Goal: Transaction & Acquisition: Purchase product/service

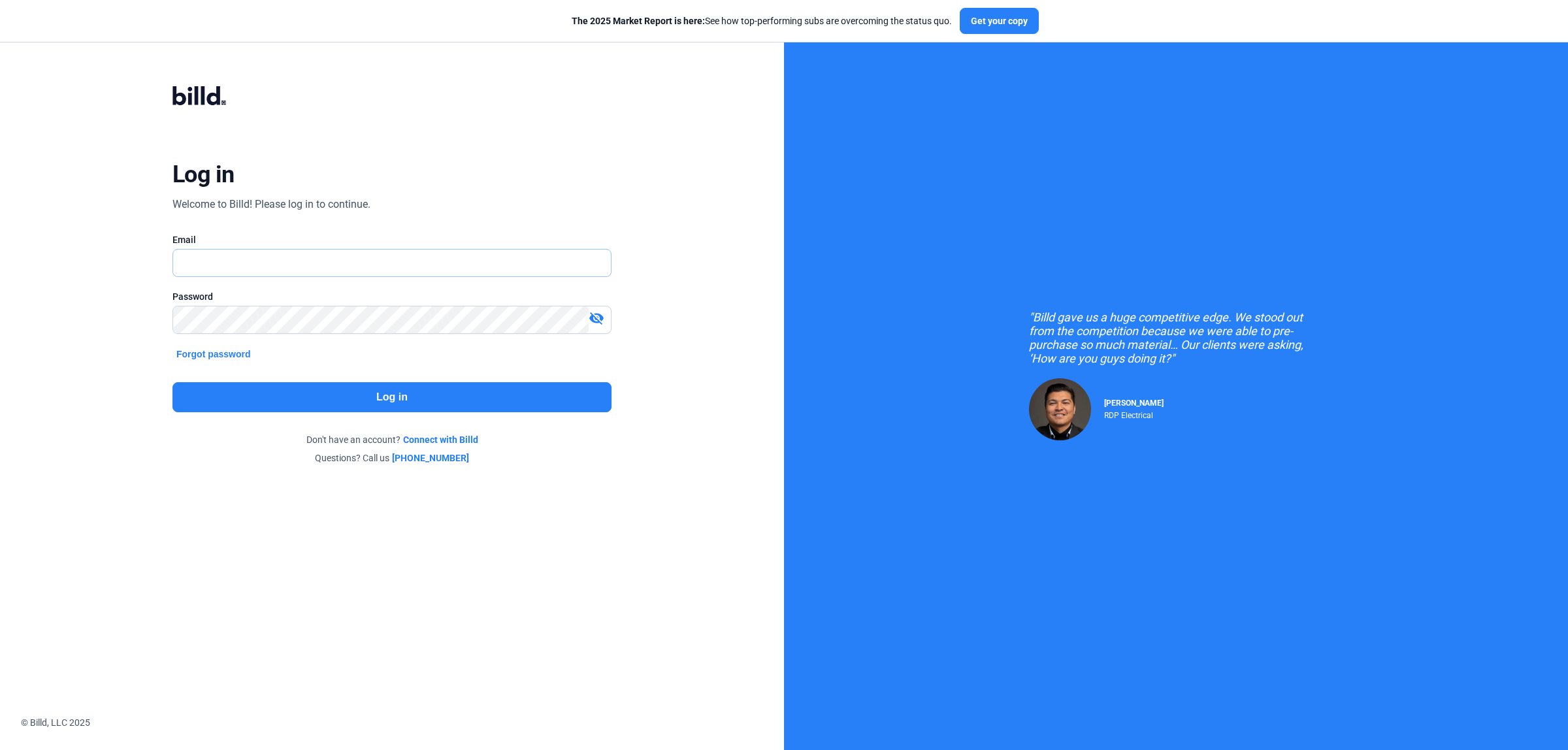
type input "[PERSON_NAME][EMAIL_ADDRESS][DOMAIN_NAME]"
click at [425, 395] on button "Log in" at bounding box center [392, 397] width 439 height 30
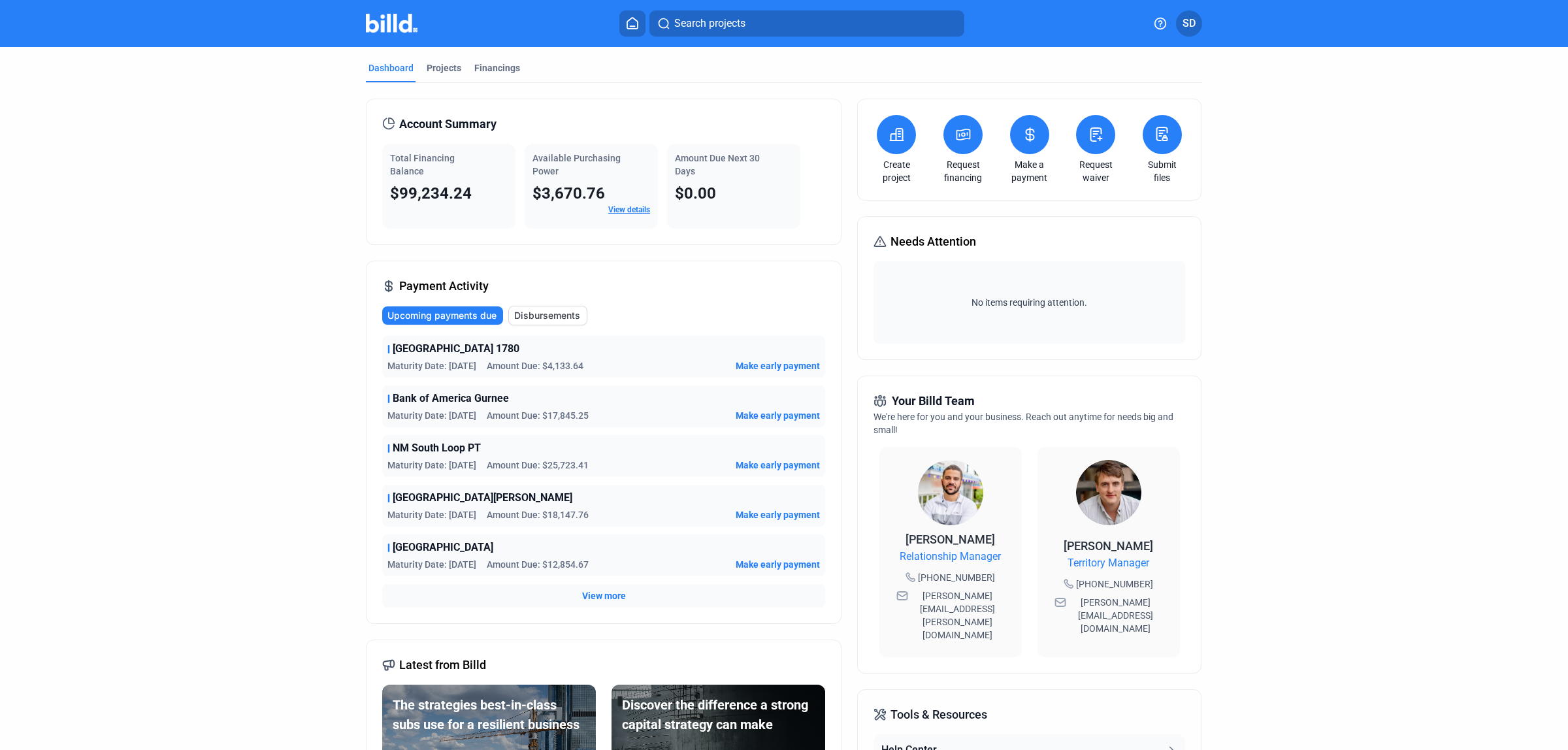
click at [764, 370] on span "Make early payment" at bounding box center [777, 366] width 84 height 13
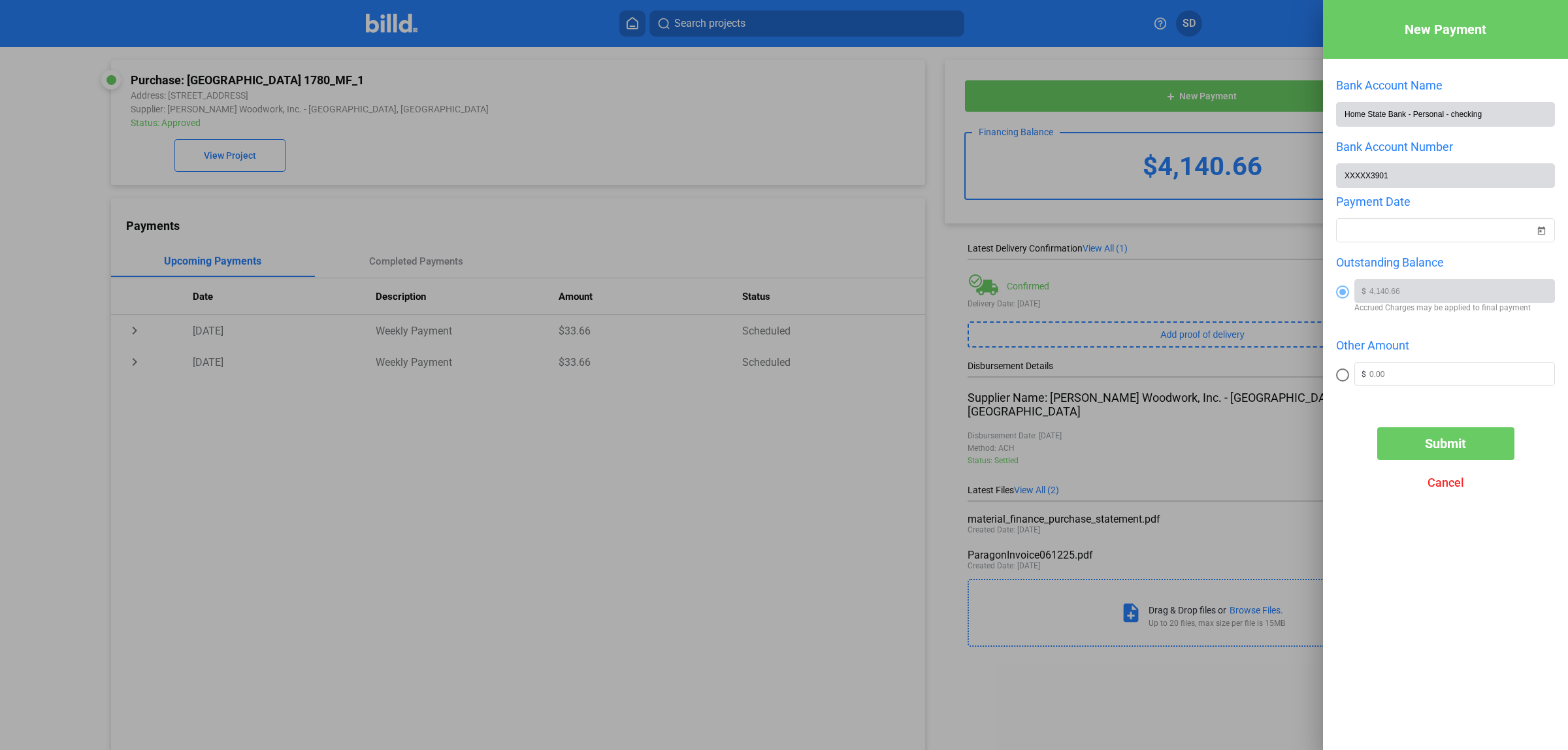
click at [1434, 444] on span "Submit" at bounding box center [1445, 443] width 41 height 16
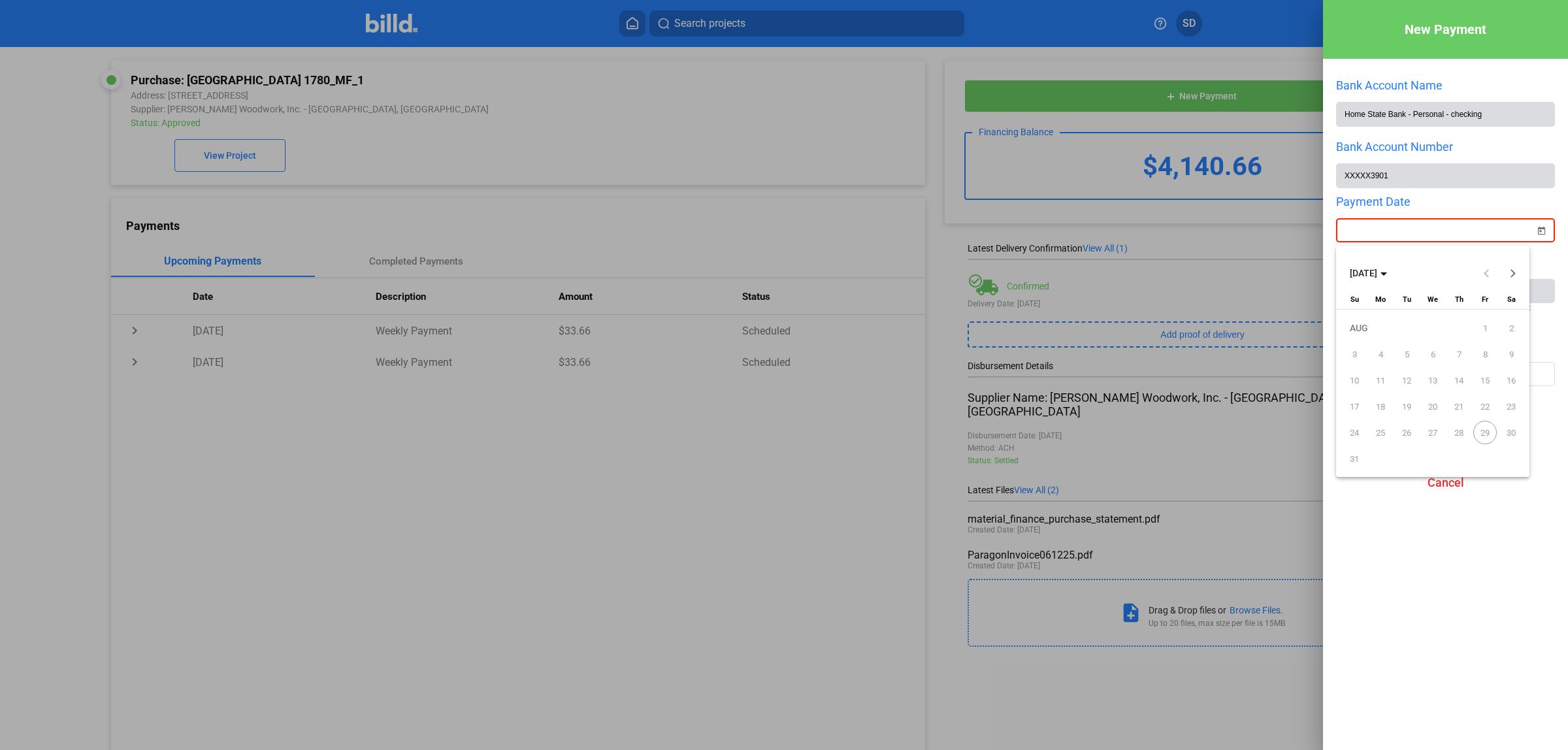
click at [1367, 234] on div "New Payment Bank Account Name Home State Bank - Personal - checking Bank Accoun…" at bounding box center [784, 375] width 1568 height 750
click at [1482, 432] on span "29" at bounding box center [1484, 432] width 23 height 23
click at [1509, 273] on button "Next month" at bounding box center [1513, 273] width 26 height 26
click at [1405, 353] on span "2" at bounding box center [1406, 353] width 23 height 23
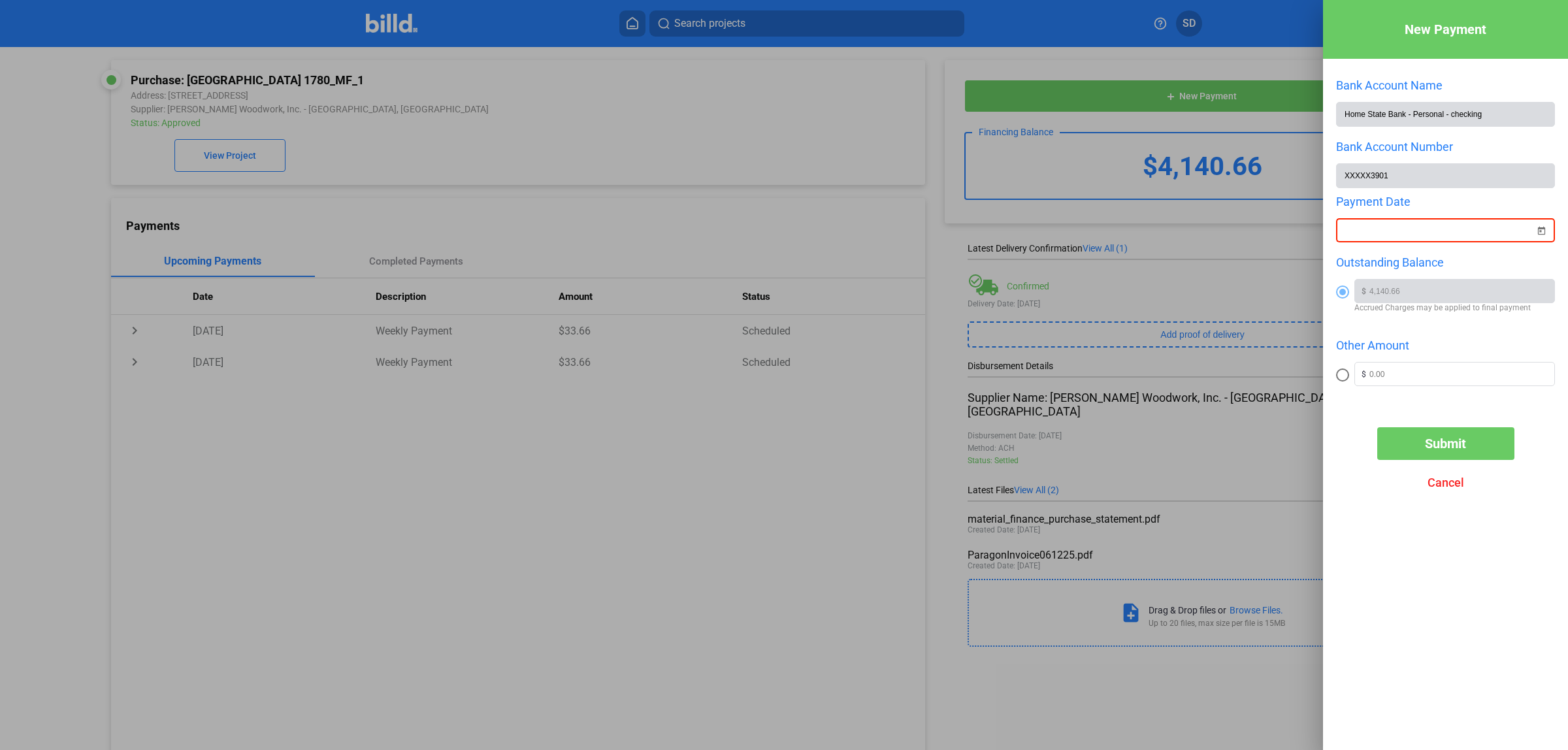
type input "[DATE]"
click at [1467, 447] on button "Submit" at bounding box center [1445, 443] width 137 height 33
